Goal: Check status: Check status

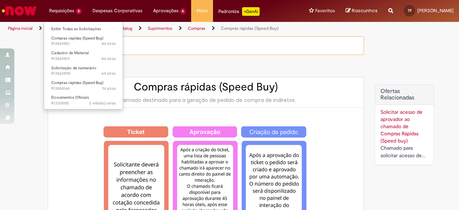
type input "**********"
click at [69, 9] on li "Requisições 5 Exibir Todas as Solicitações Compras rápidas (Speed Buy) 4d atrás…" at bounding box center [65, 10] width 43 height 21
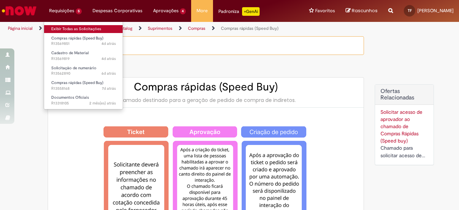
click at [68, 28] on link "Exibir Todas as Solicitações" at bounding box center [83, 29] width 79 height 8
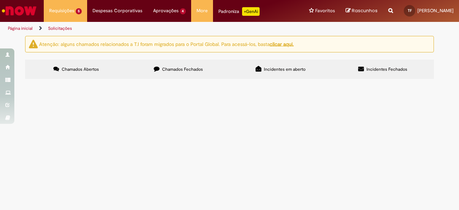
scroll to position [8, 0]
click at [162, 66] on span "Chamados Fechados" at bounding box center [182, 69] width 41 height 6
click at [93, 70] on span "Chamados Abertos" at bounding box center [80, 69] width 37 height 6
click at [0, 0] on td "Compras rápidas (Speed Buy)" at bounding box center [0, 0] width 0 height 0
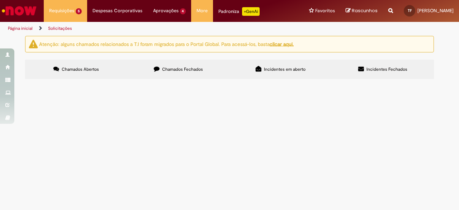
click at [0, 0] on span "Compras rápidas (Speed Buy)" at bounding box center [0, 0] width 0 height 0
click at [0, 0] on div "Número" at bounding box center [0, 0] width 0 height 0
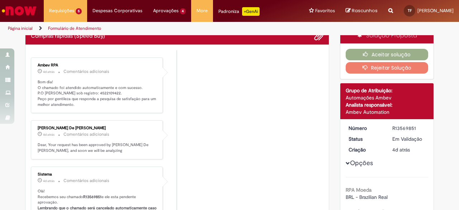
scroll to position [0, 0]
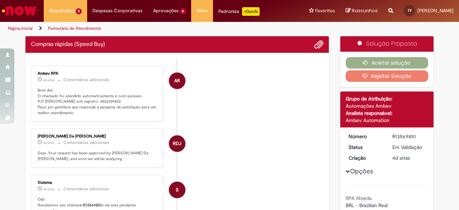
click at [92, 101] on p "Bom dia! O chamado foi atendido automaticamente e com sucesso. P.O [PERSON_NAME…" at bounding box center [97, 101] width 119 height 28
copy p "4522109422"
